Goal: Communication & Community: Answer question/provide support

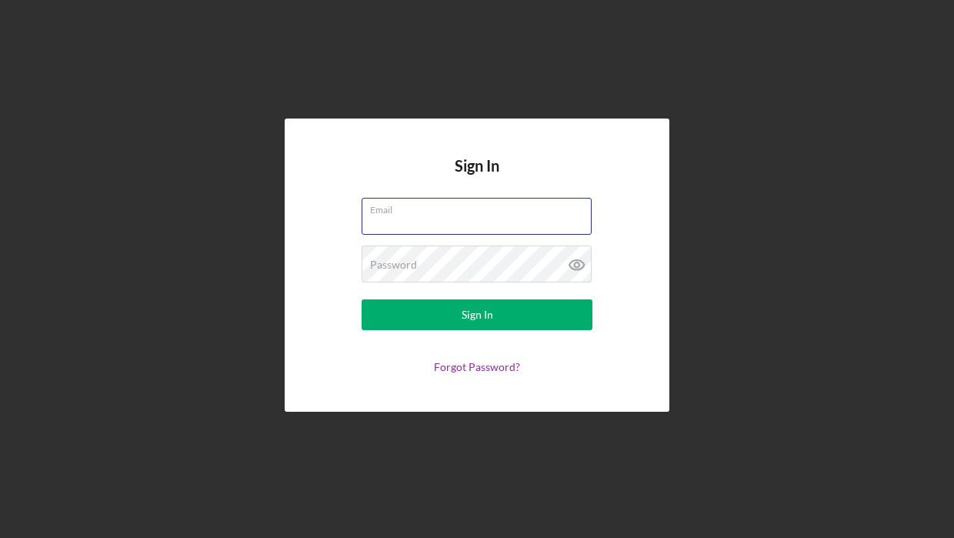
type input "[EMAIL_ADDRESS][DOMAIN_NAME]"
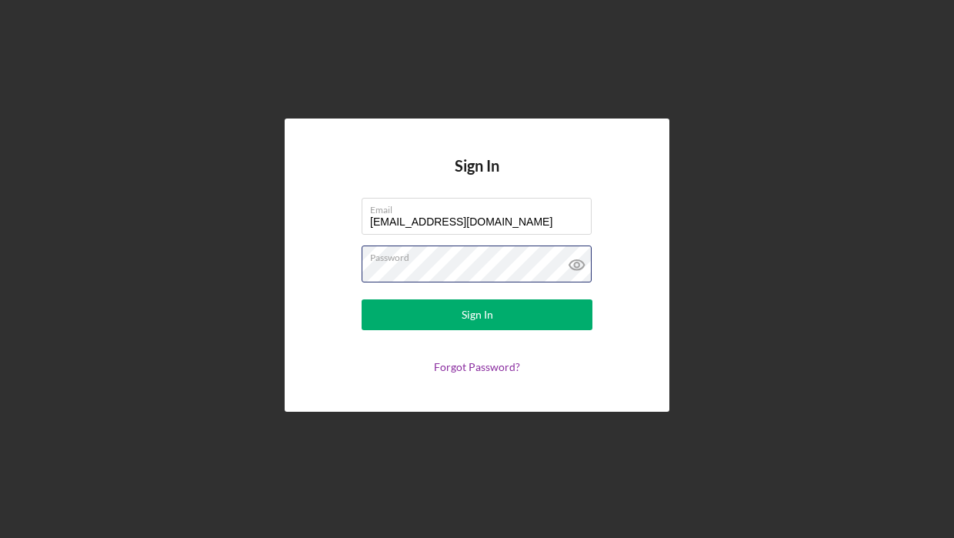
click at [477, 315] on button "Sign In" at bounding box center [477, 314] width 231 height 31
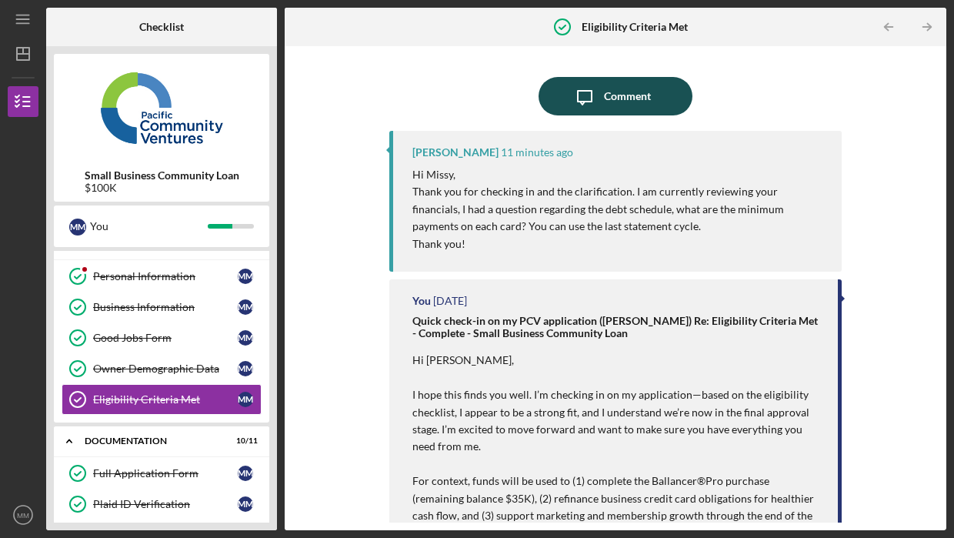
click at [645, 95] on div "Comment" at bounding box center [627, 96] width 47 height 38
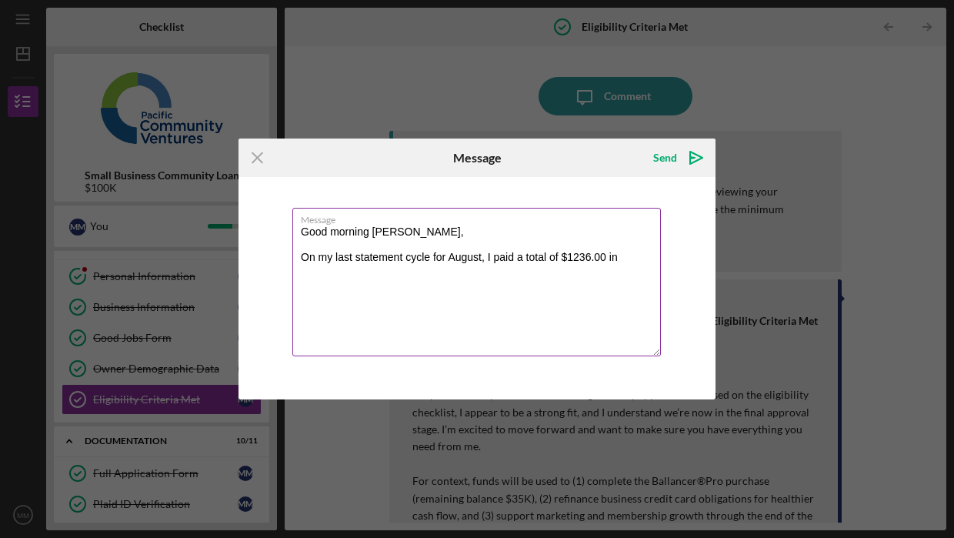
click at [578, 261] on textarea "Good morning [PERSON_NAME], On my last statement cycle for August, I paid a tot…" at bounding box center [476, 282] width 369 height 149
click at [626, 255] on textarea "Good morning [PERSON_NAME], On my last statement cycle for August, I paid a tot…" at bounding box center [476, 282] width 369 height 149
drag, startPoint x: 605, startPoint y: 158, endPoint x: 499, endPoint y: 164, distance: 105.6
click at [499, 164] on div "Icon/Menu Close Message Send Icon/icon-invite-send" at bounding box center [477, 158] width 477 height 38
click at [415, 272] on textarea "Good morning [PERSON_NAME], On my last statement cycle for August, I paid a tot…" at bounding box center [476, 282] width 369 height 149
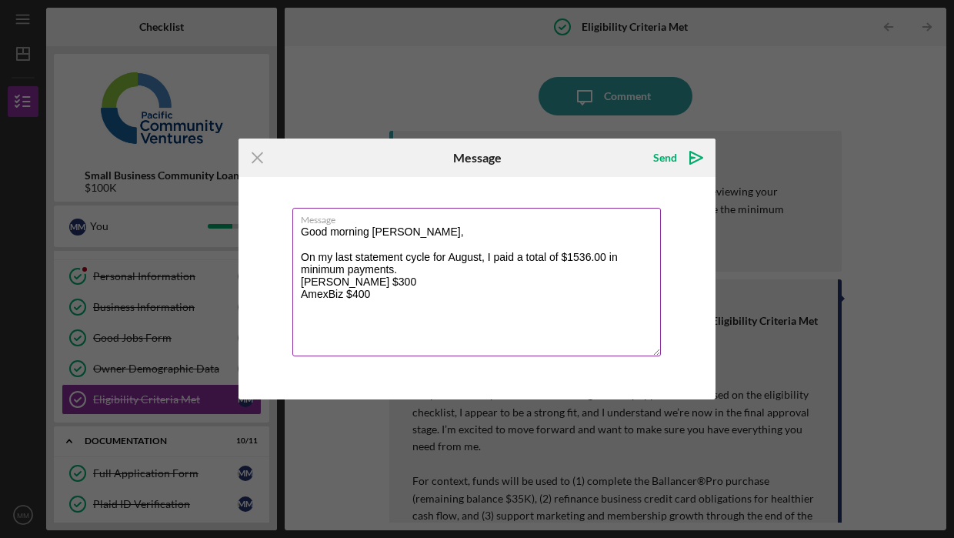
click at [376, 295] on textarea "Good morning [PERSON_NAME], On my last statement cycle for August, I paid a tot…" at bounding box center [476, 282] width 369 height 149
click at [400, 270] on textarea "Good morning [PERSON_NAME], On my last statement cycle for August, I paid a tot…" at bounding box center [476, 282] width 369 height 149
click at [339, 306] on textarea "Good morning [PERSON_NAME], On my last statement cycle for August, I paid a tot…" at bounding box center [476, 282] width 369 height 149
click at [369, 279] on textarea "Good morning [PERSON_NAME], On my last statement cycle for August, I paid a tot…" at bounding box center [476, 282] width 369 height 149
click at [376, 300] on textarea "Good morning [PERSON_NAME], On my last statement cycle for August, I paid a tot…" at bounding box center [476, 282] width 369 height 149
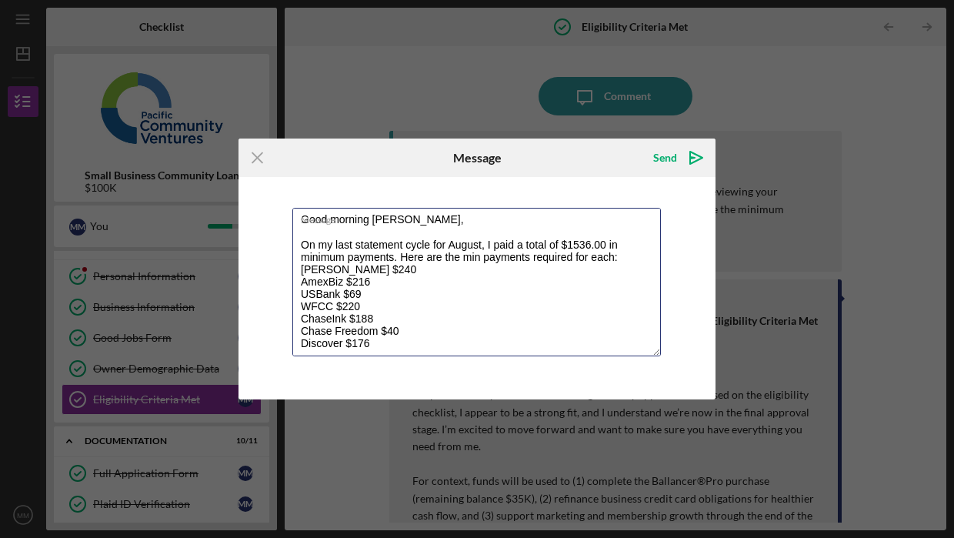
scroll to position [31, 0]
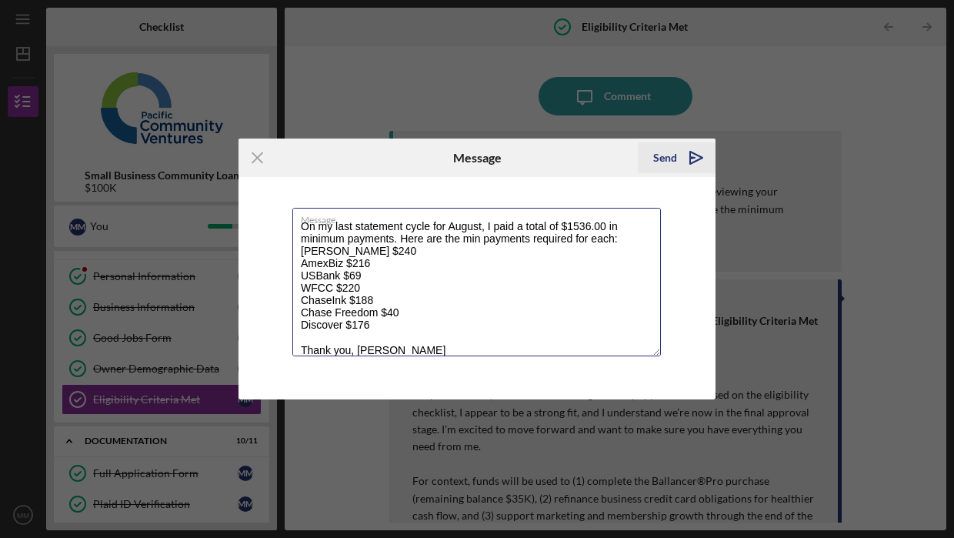
type textarea "Good morning [PERSON_NAME], On my last statement cycle for August, I paid a tot…"
click at [666, 163] on div "Send" at bounding box center [665, 157] width 24 height 31
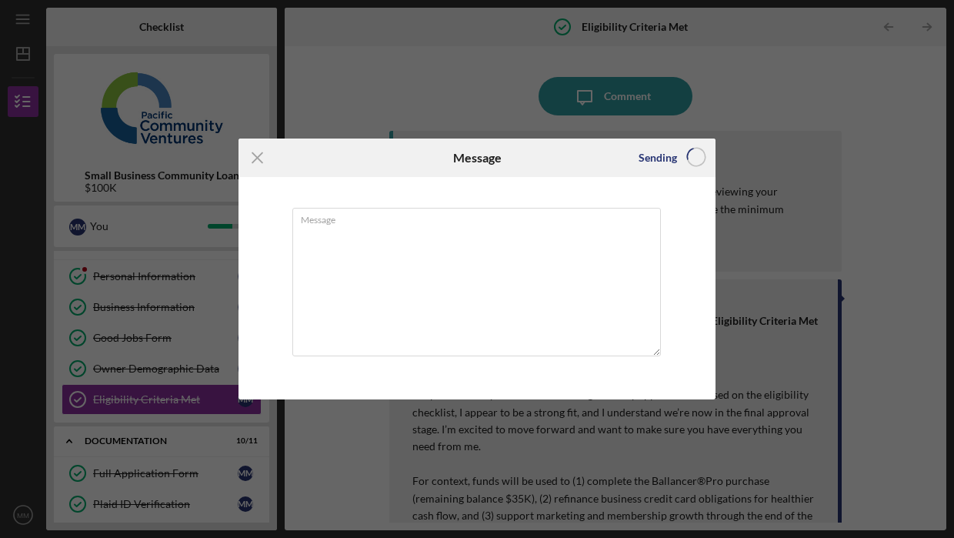
scroll to position [0, 0]
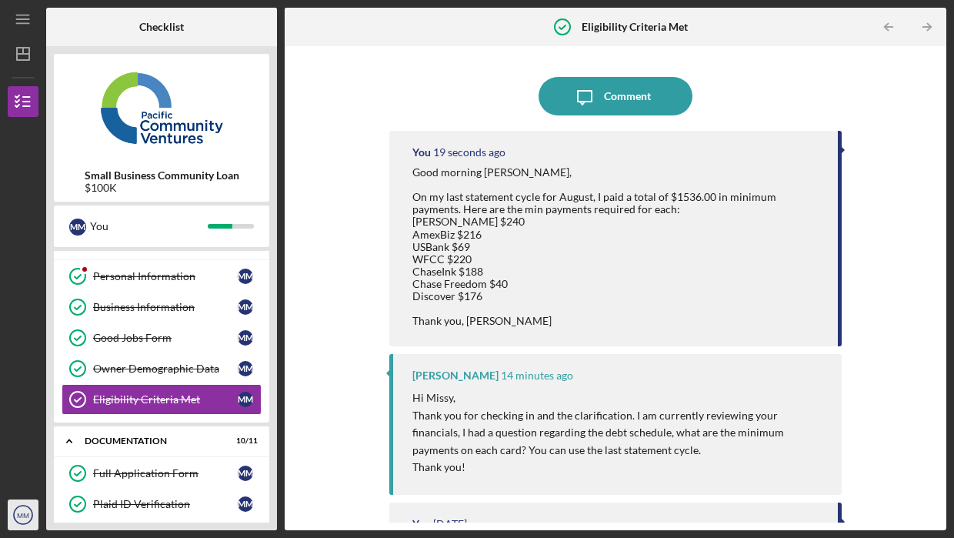
click at [25, 513] on text "MM" at bounding box center [23, 515] width 12 height 8
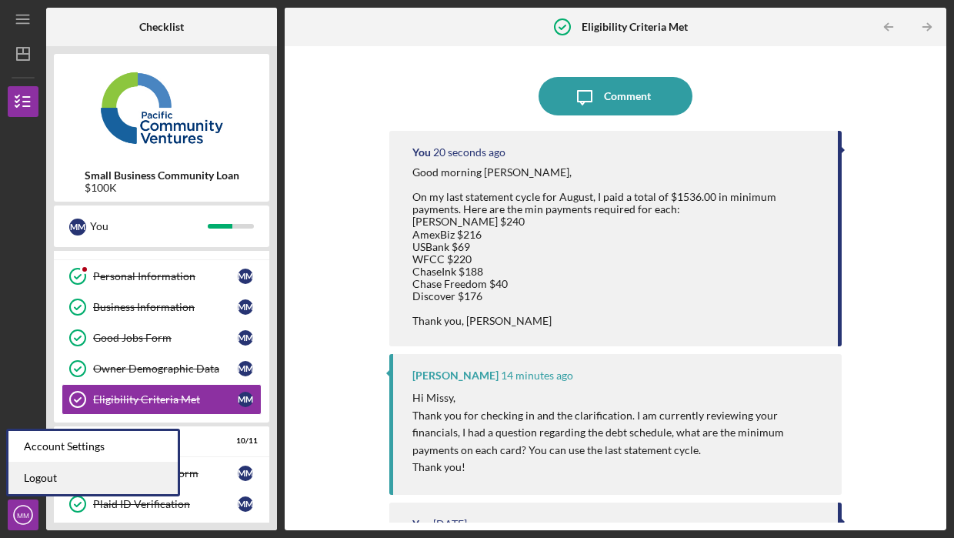
click at [32, 475] on link "Logout" at bounding box center [92, 479] width 169 height 32
